Goal: Task Accomplishment & Management: Manage account settings

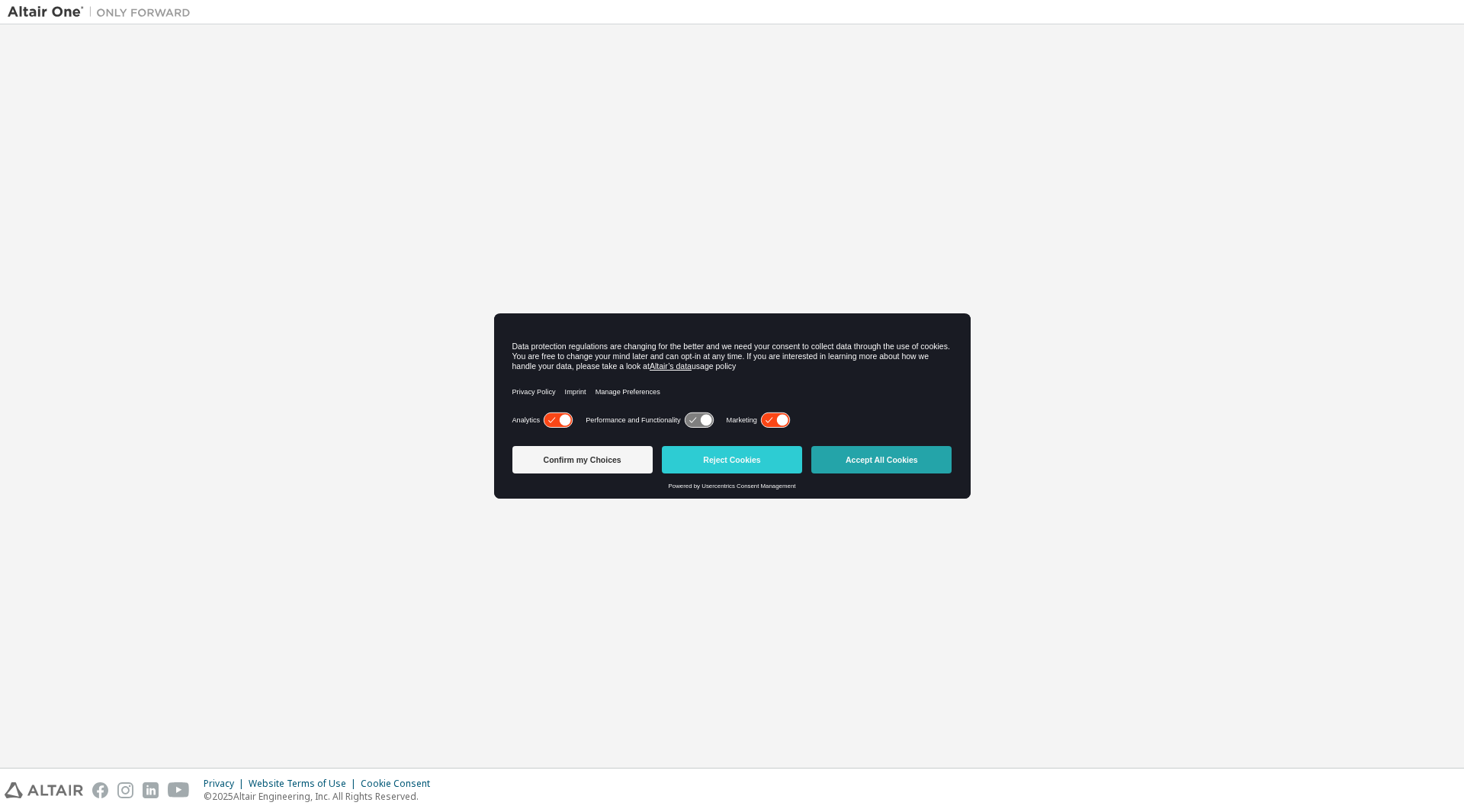
click at [851, 456] on button "Accept All Cookies" at bounding box center [882, 460] width 140 height 28
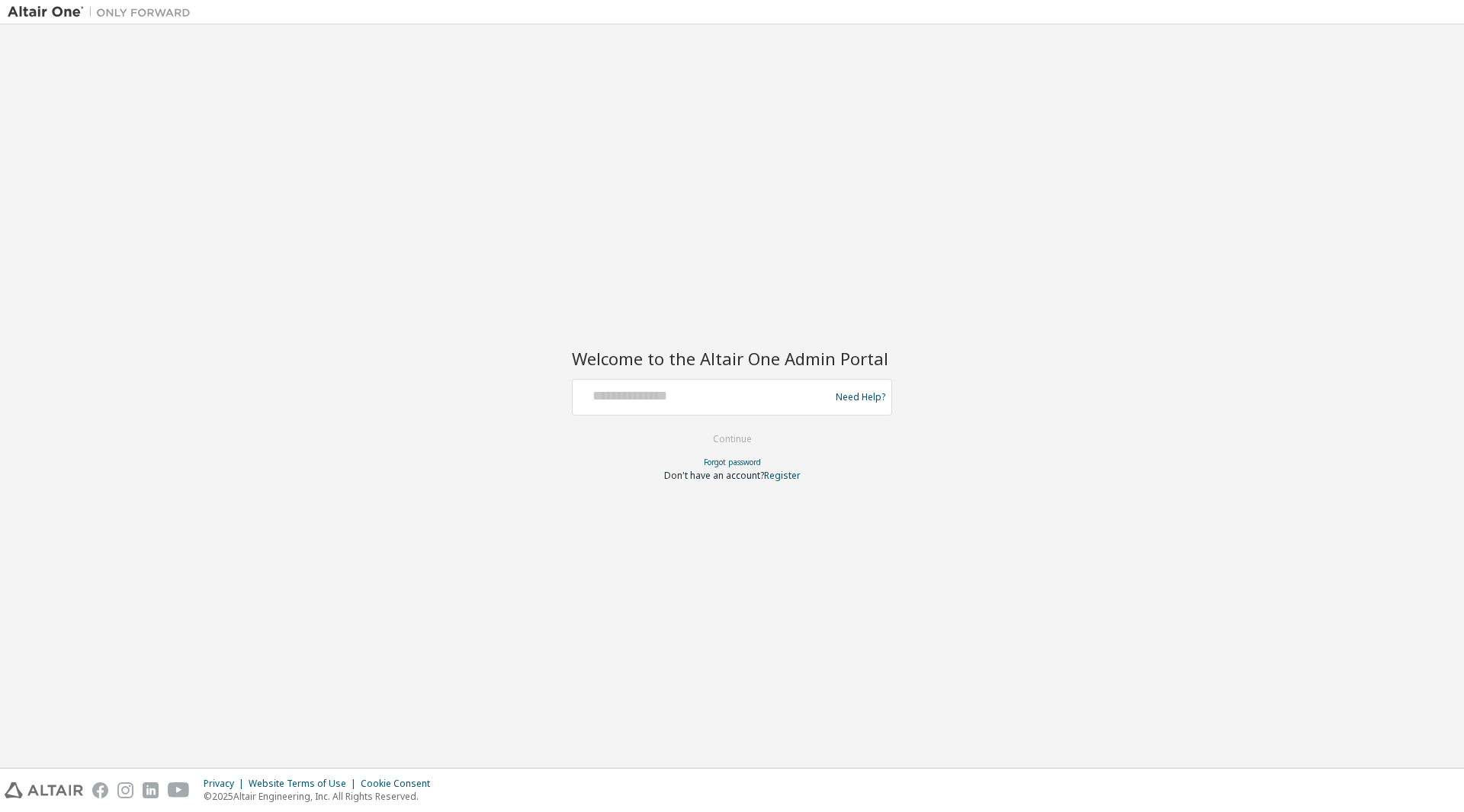
click at [761, 415] on div "Need Help?" at bounding box center [732, 397] width 321 height 37
click at [747, 400] on input "text" at bounding box center [704, 393] width 250 height 22
type input "**********"
click at [763, 437] on button "Continue" at bounding box center [732, 439] width 71 height 23
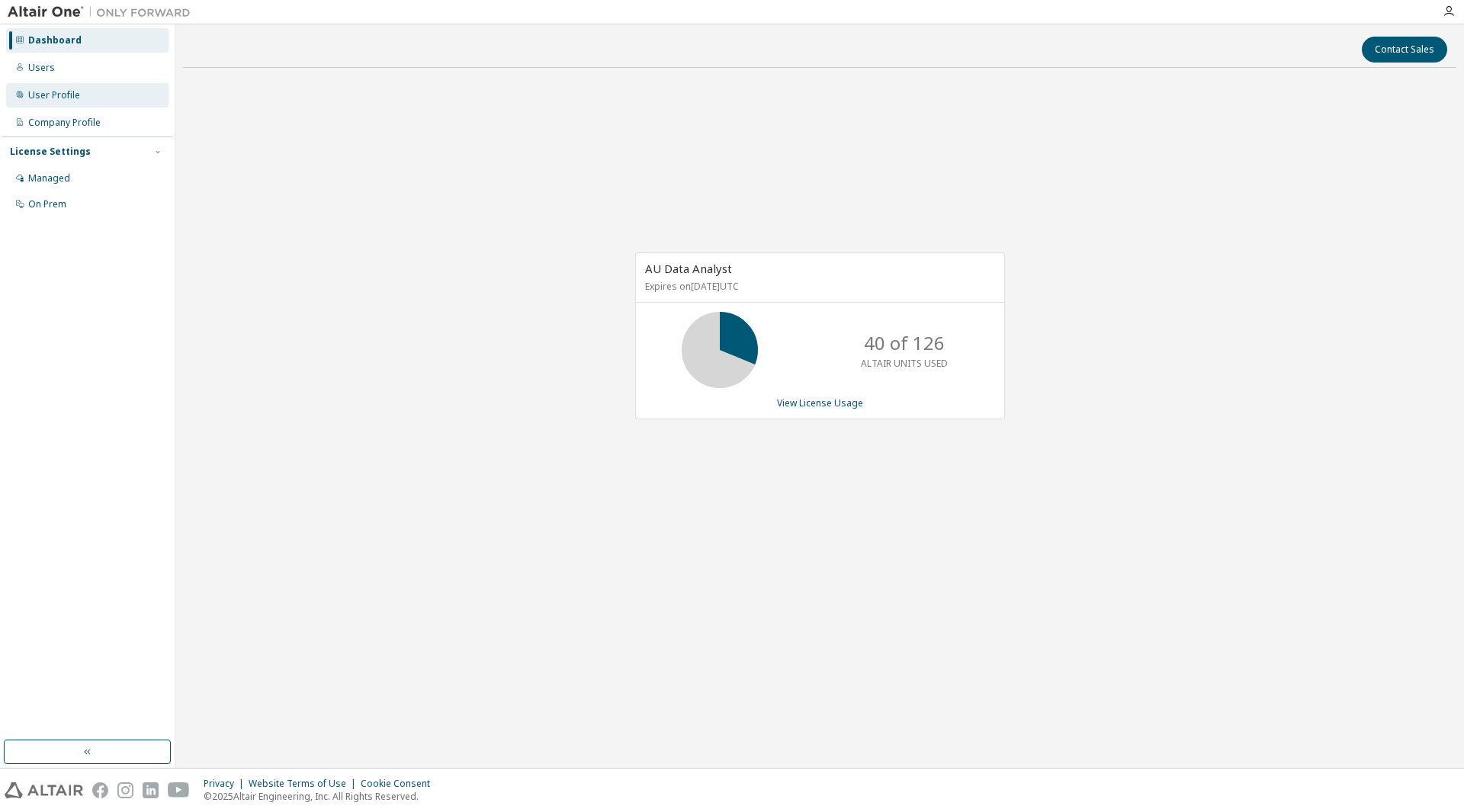
click at [85, 88] on div "User Profile" at bounding box center [86, 95] width 162 height 24
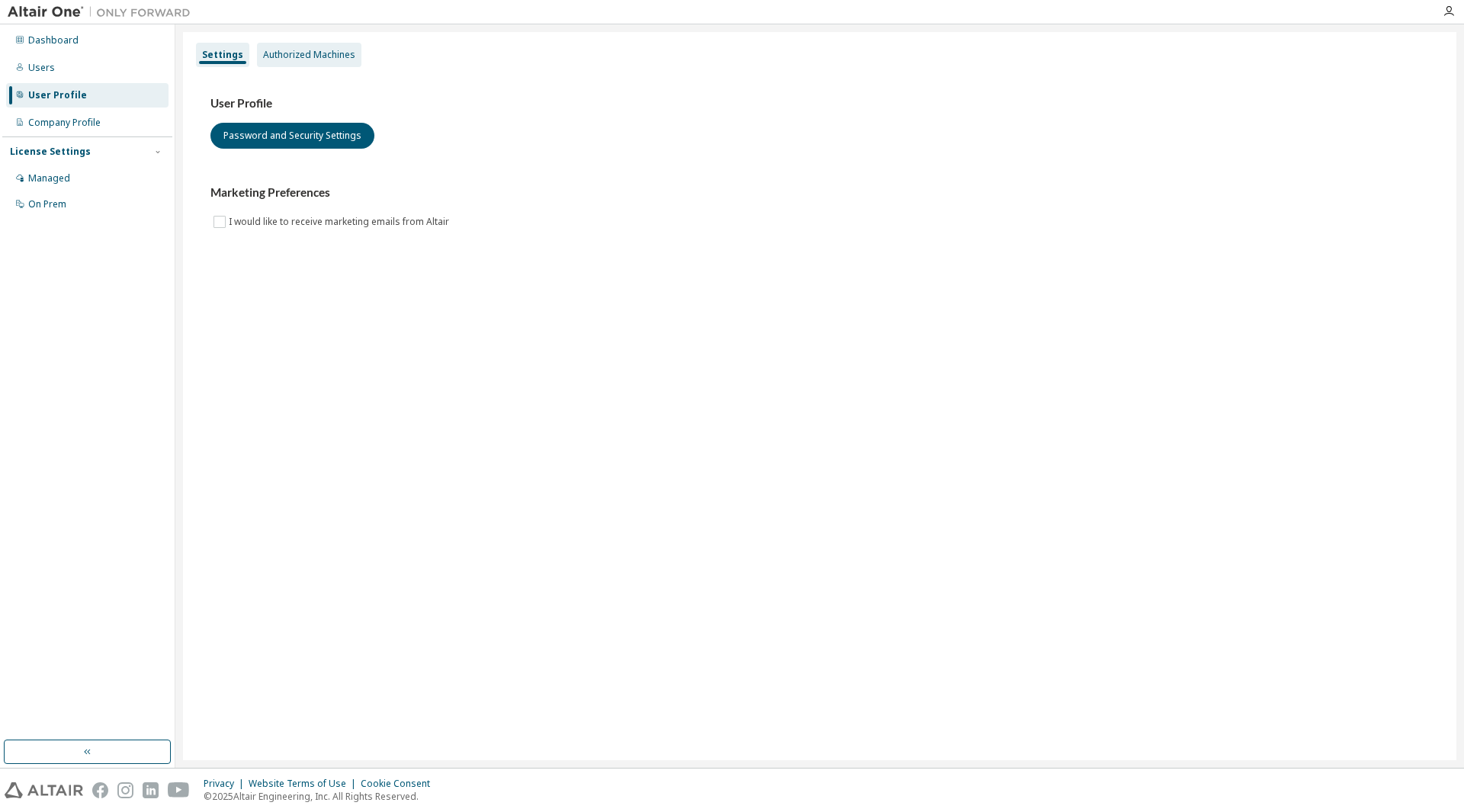
click at [275, 53] on div "Authorized Machines" at bounding box center [309, 55] width 92 height 12
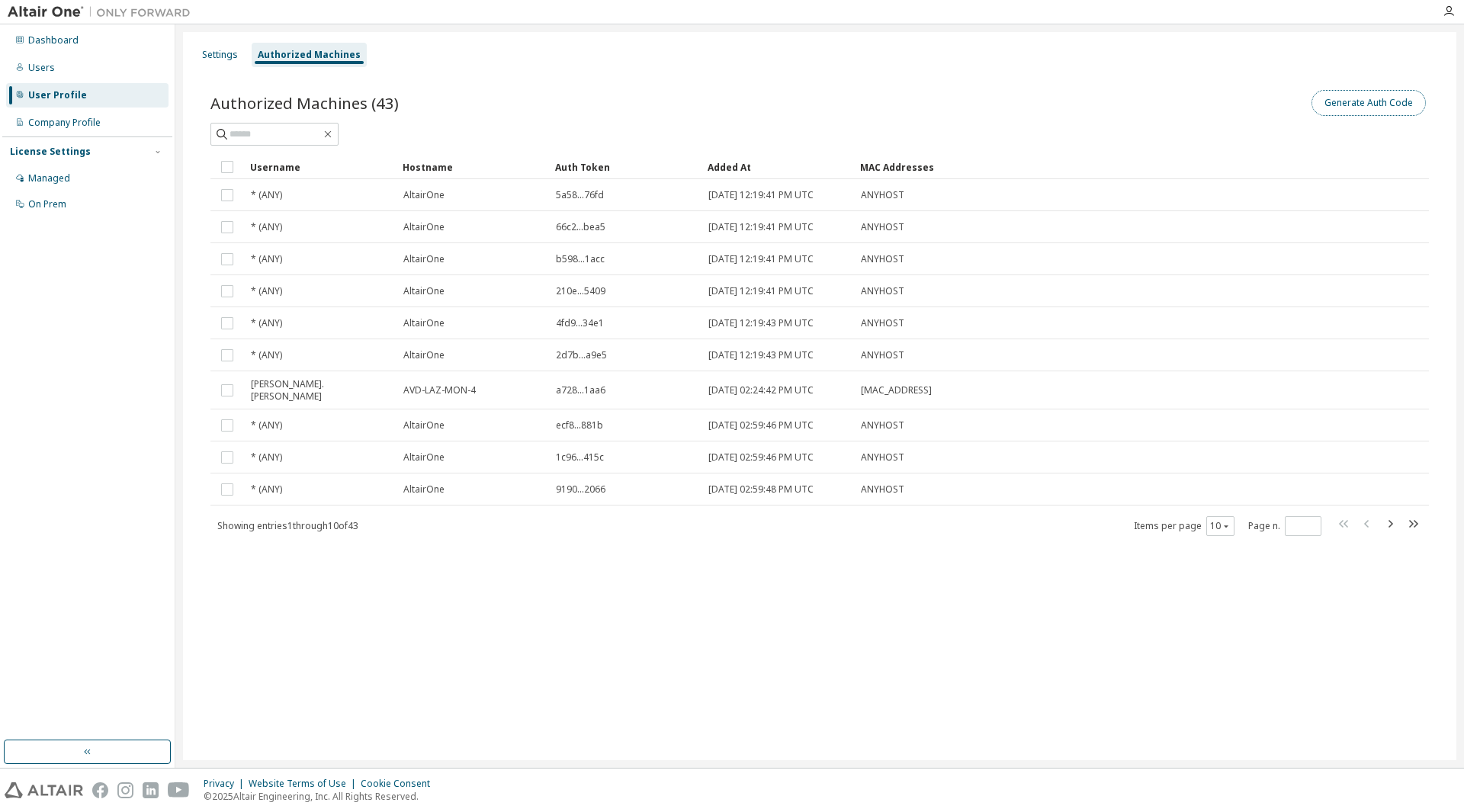
click at [1333, 95] on button "Generate Auth Code" at bounding box center [1369, 103] width 114 height 26
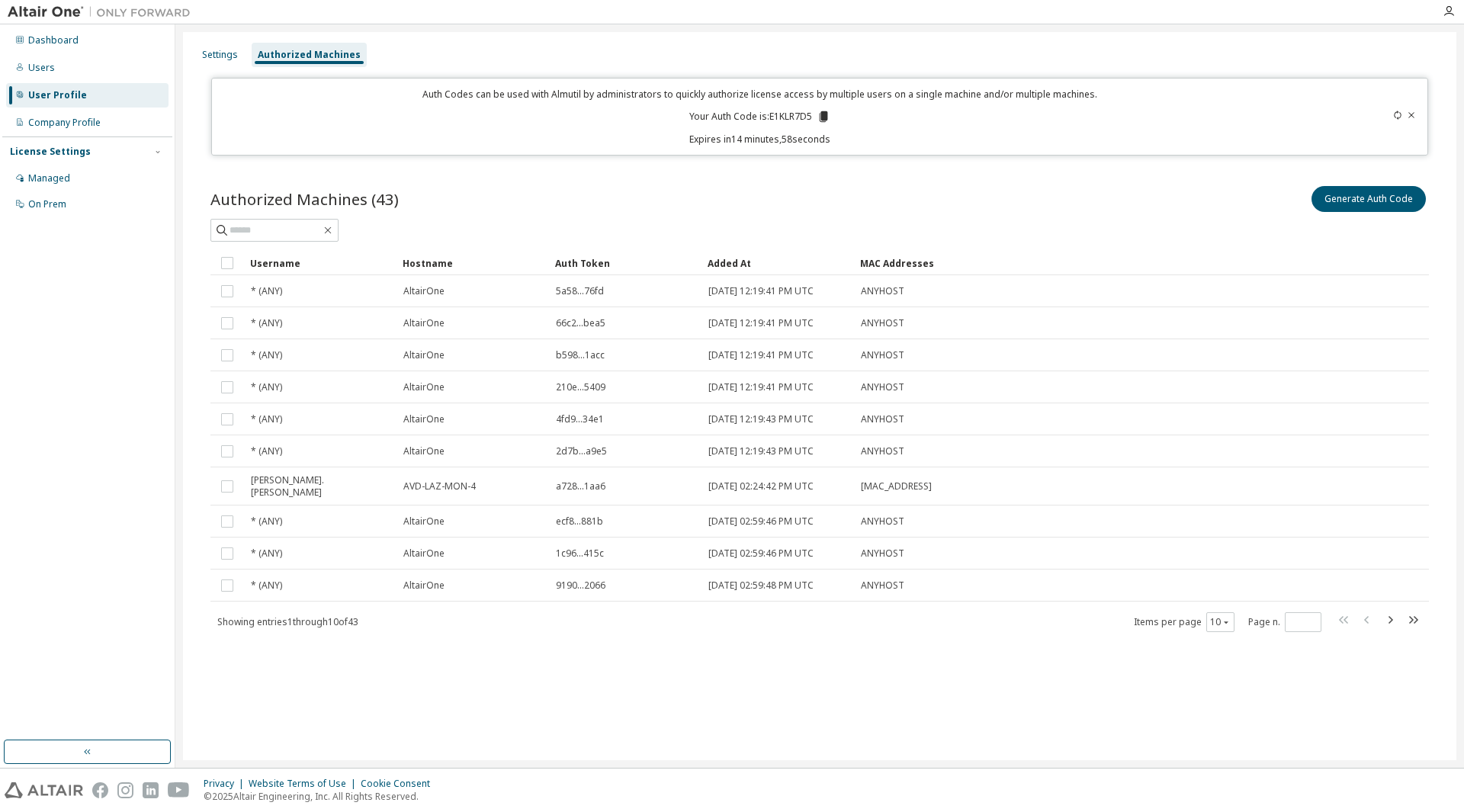
click at [816, 114] on p "Your Auth Code is: E1KLR7D5" at bounding box center [759, 117] width 141 height 14
click at [820, 114] on icon at bounding box center [824, 117] width 8 height 11
